Goal: Complete application form

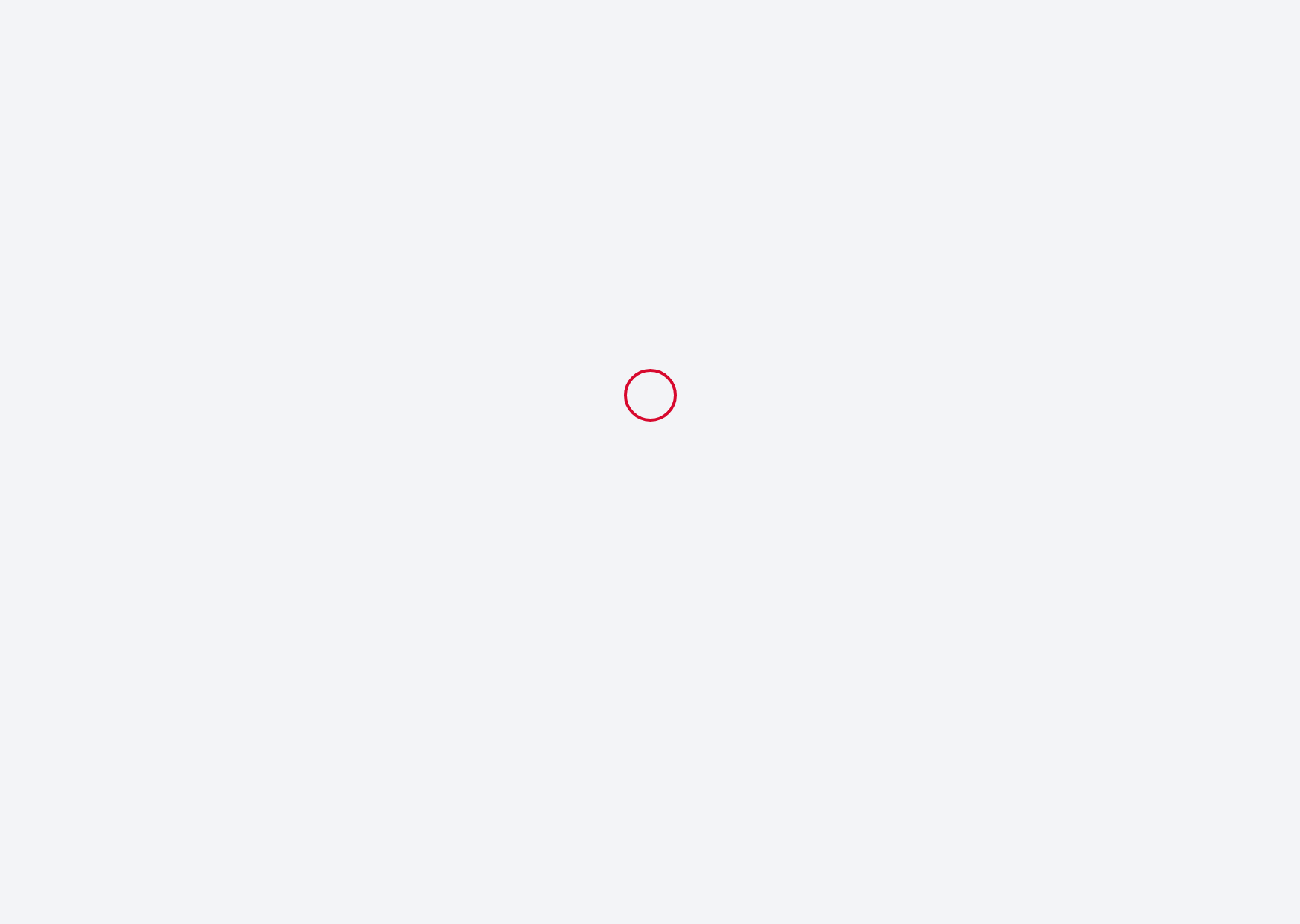
select select
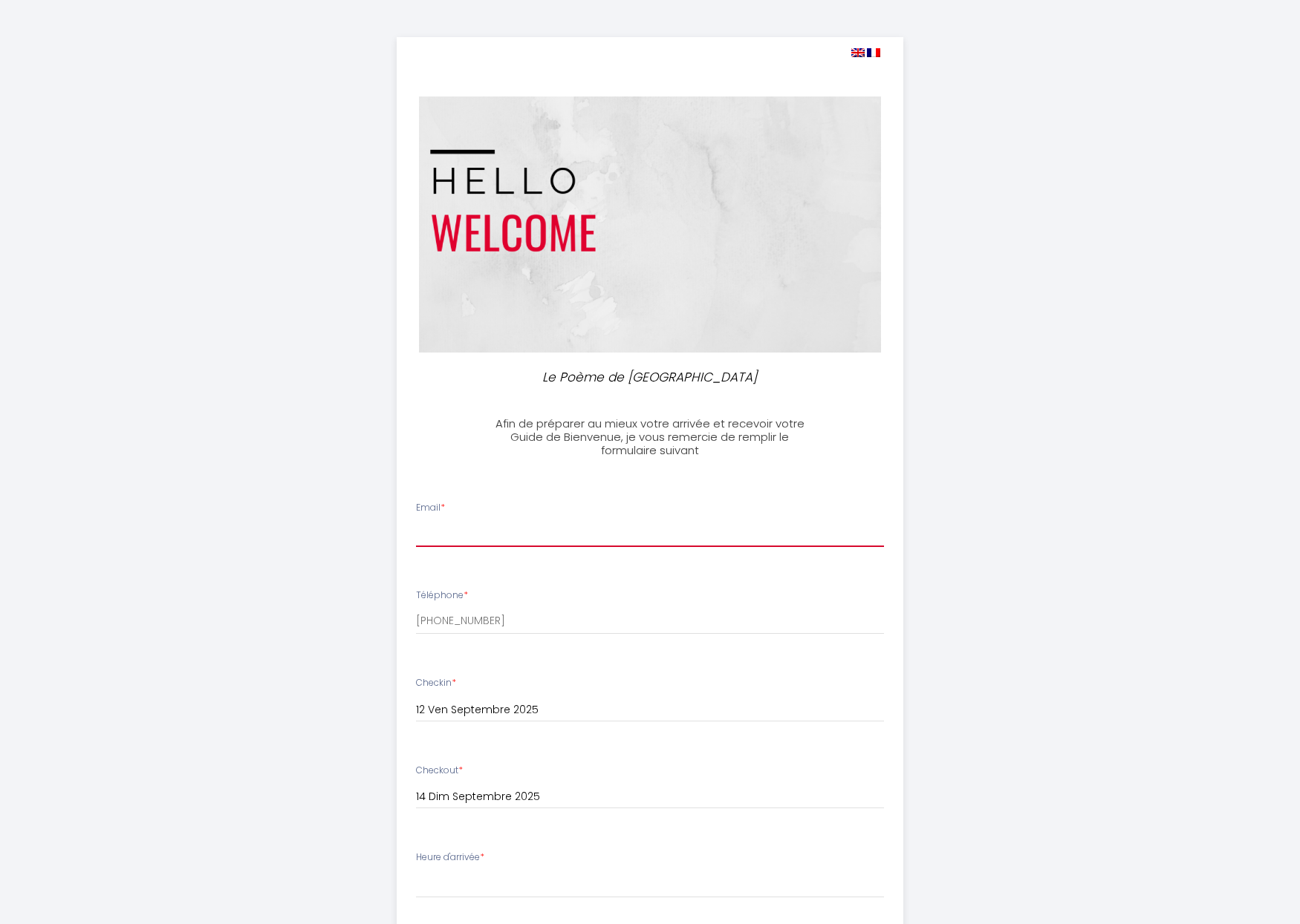
click at [559, 529] on input "Email *" at bounding box center [650, 533] width 469 height 26
type input "[PERSON_NAME][EMAIL_ADDRESS][DOMAIN_NAME]"
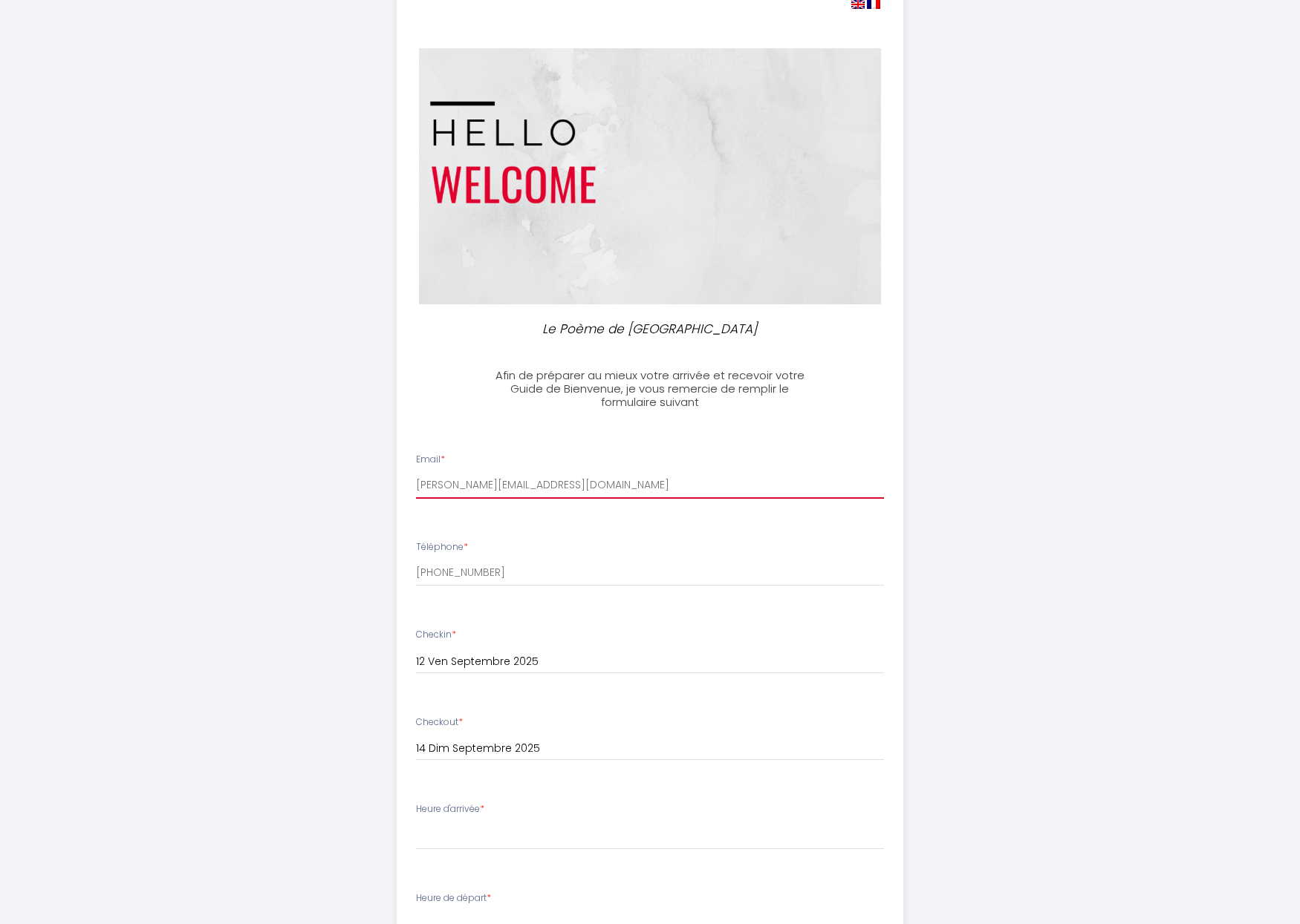
scroll to position [307, 0]
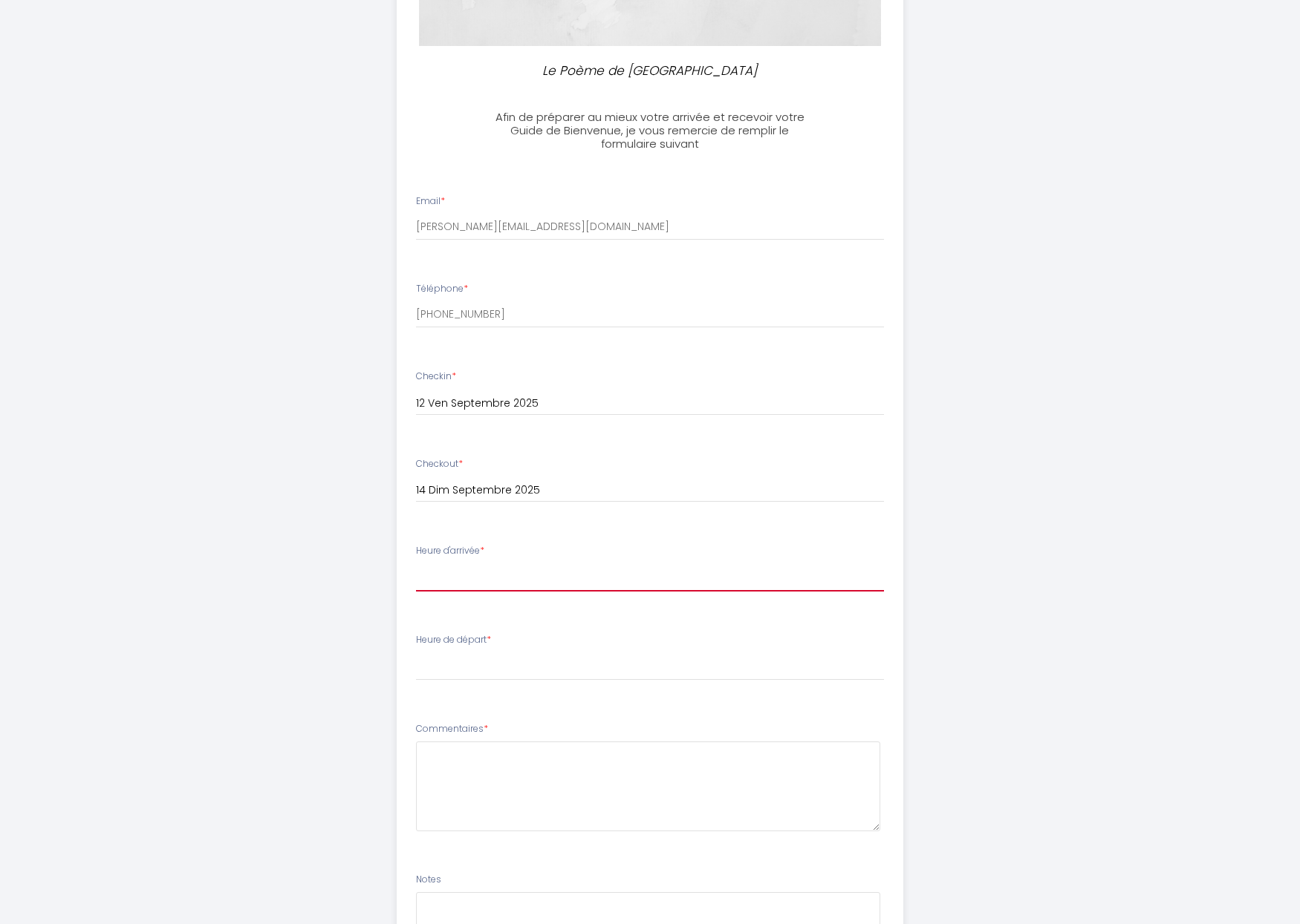
click at [494, 575] on select "14:00 14:30 15:00 15:30 16:00 16:30 17:00 17:30 18:00 18:30 19:00 19:30 20:00 2…" at bounding box center [650, 577] width 469 height 28
select select "14:00"
click at [415, 563] on select "14:00 14:30 15:00 15:30 16:00 16:30 17:00 17:30 18:00 18:30 19:00 19:30 20:00 2…" at bounding box center [650, 577] width 469 height 28
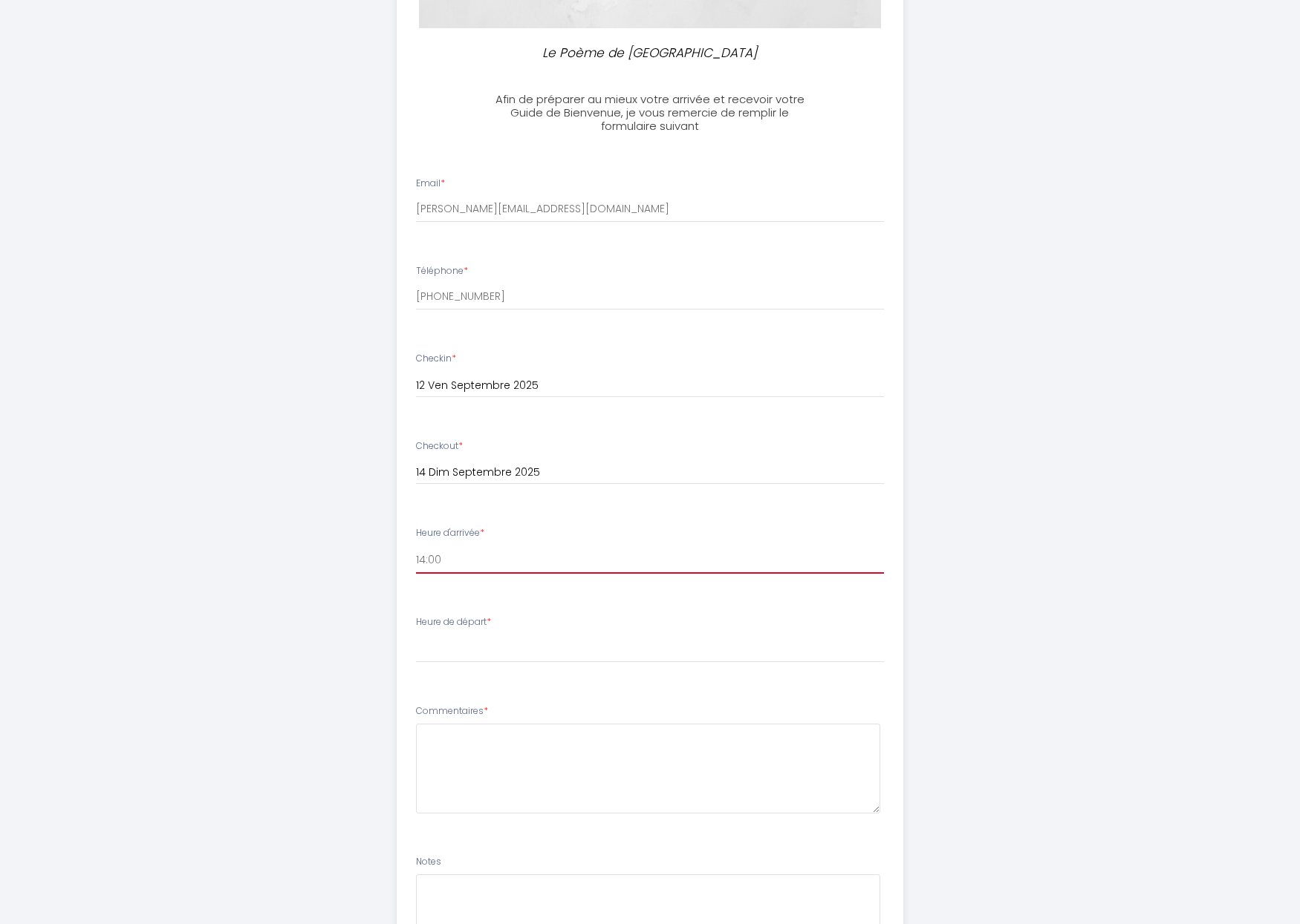
scroll to position [334, 0]
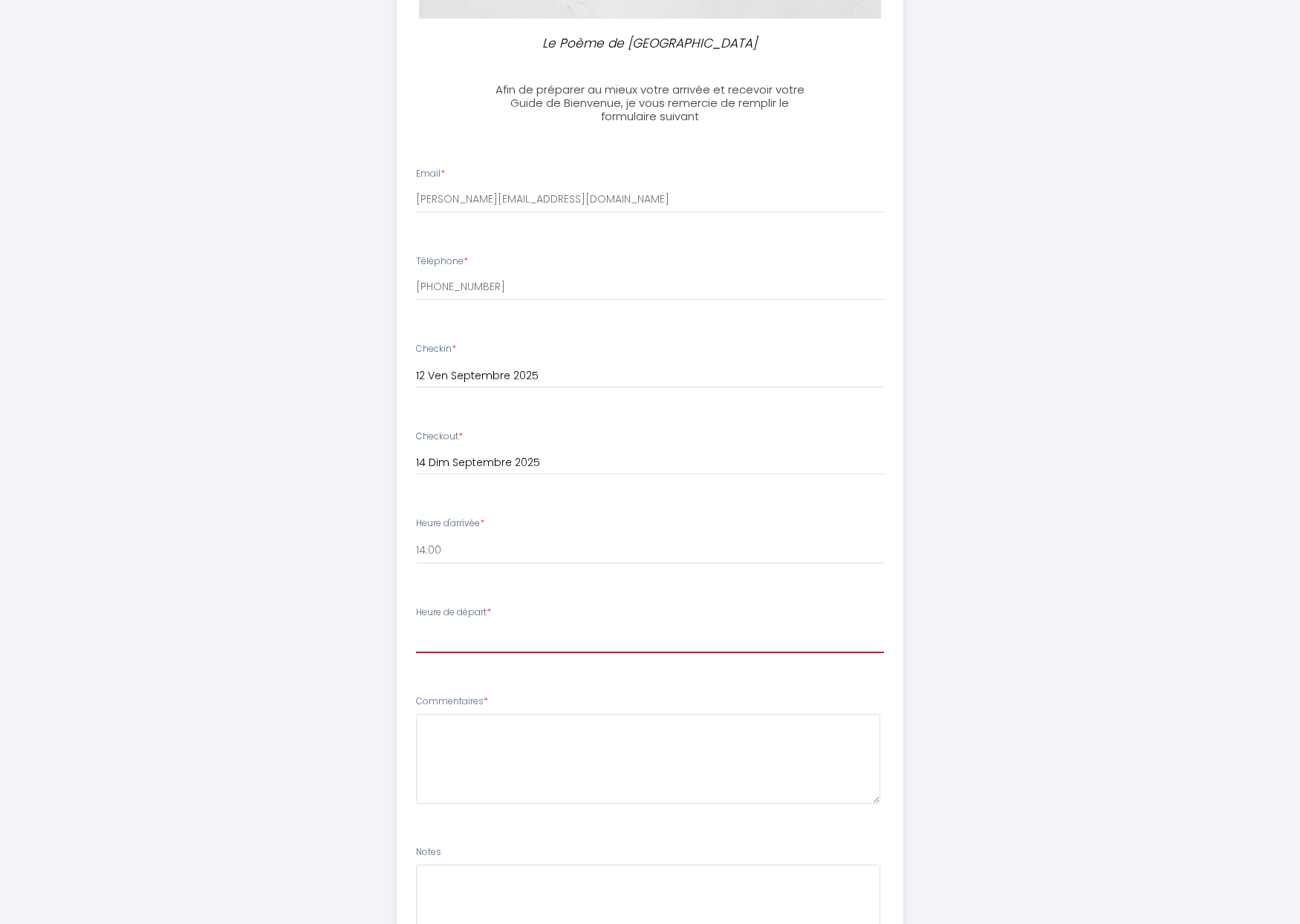
click at [506, 645] on select "00:00 00:30 01:00 01:30 02:00 02:30 03:00 03:30 04:00 04:30 05:00 05:30 06:00 0…" at bounding box center [650, 639] width 469 height 28
select select "11:00"
click at [415, 625] on select "00:00 00:30 01:00 01:30 02:00 02:30 03:00 03:30 04:00 04:30 05:00 05:30 06:00 0…" at bounding box center [650, 639] width 469 height 28
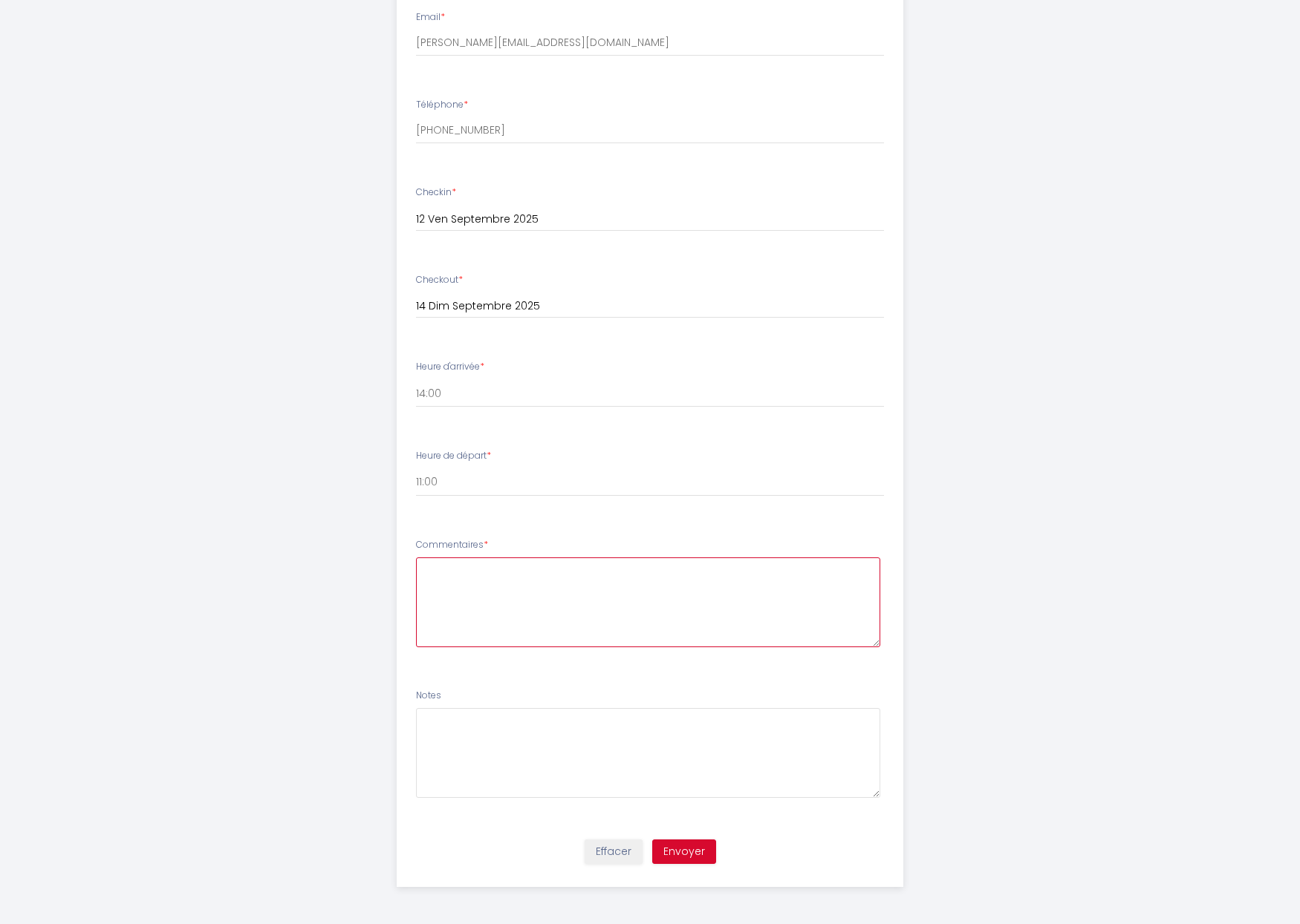
click at [596, 587] on textarea at bounding box center [647, 602] width 465 height 90
click at [558, 567] on textarea "Bonjour, merci beaucoup ! Comment faire pour accèder à l'appartement ? Merci !" at bounding box center [647, 602] width 465 height 90
click at [530, 581] on textarea "Bonjour, merci beaucoup l'appartement à l'air super ! Comment faire pour accéde…" at bounding box center [647, 602] width 465 height 90
click at [703, 568] on textarea "Bonjour, merci beaucoup l'appartement à l'air super ! Comment faire pour accéde…" at bounding box center [647, 602] width 465 height 90
type textarea "Bonjour, merci beaucoup l'appartement à l'air super ! Est-ce possible de venir …"
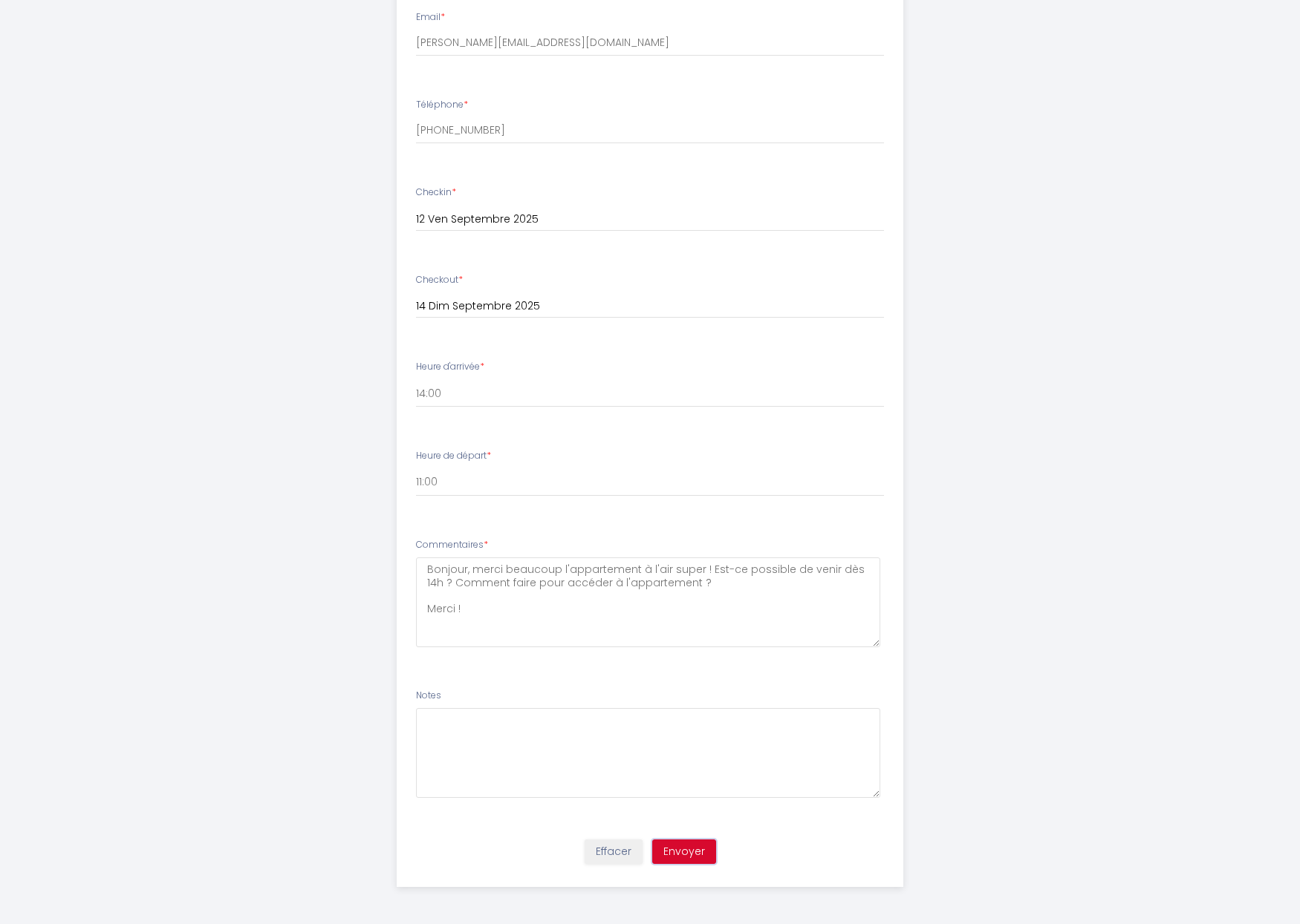
click at [698, 857] on button "Envoyer" at bounding box center [683, 853] width 64 height 25
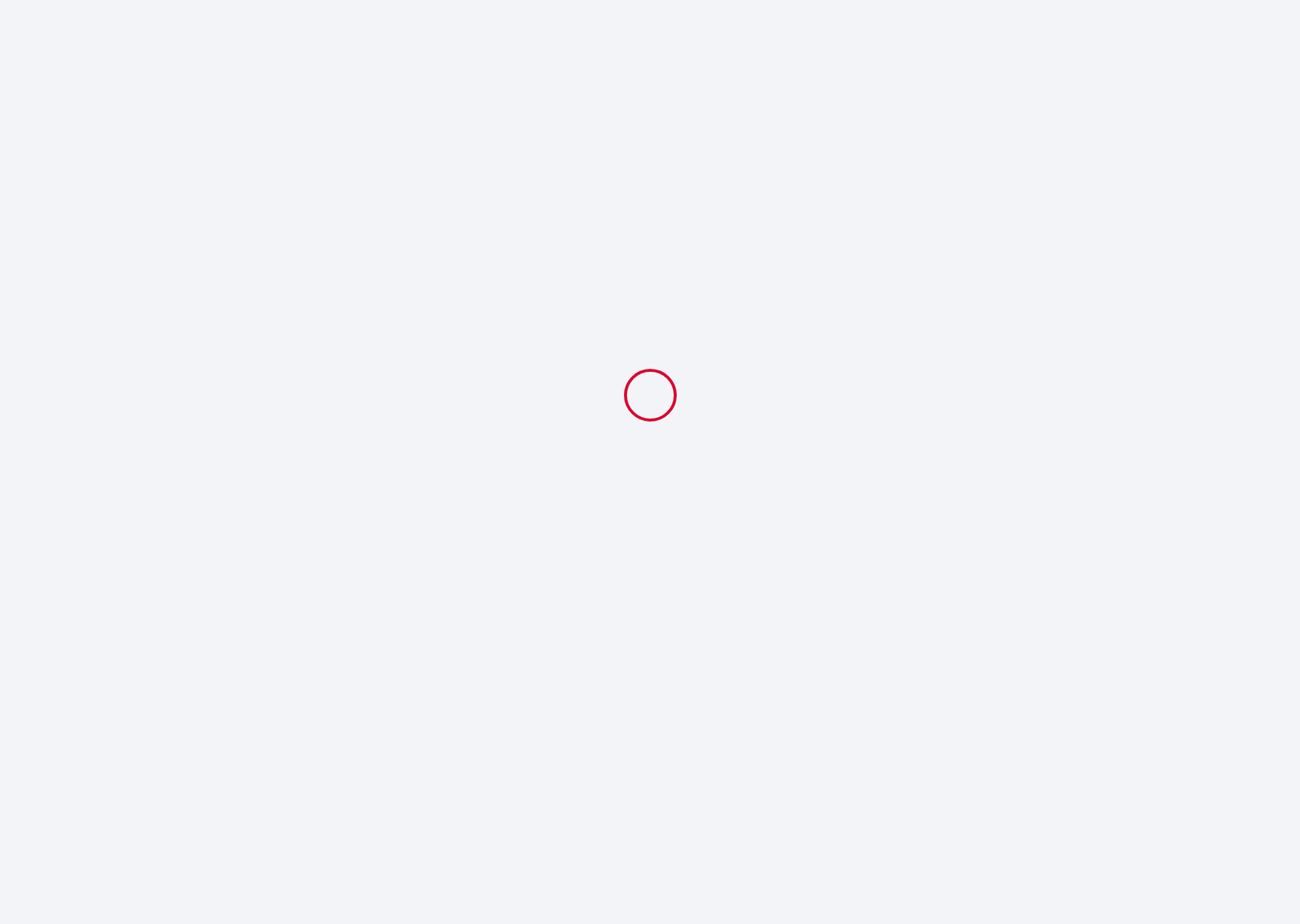
select select "11:00"
